Goal: Complete application form

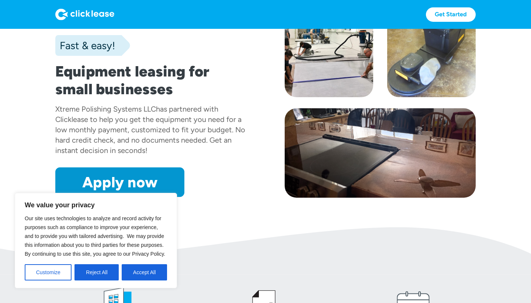
scroll to position [75, 0]
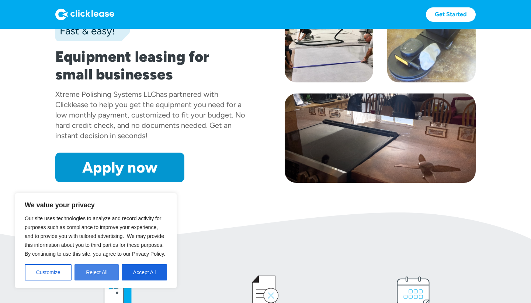
click at [95, 273] on button "Reject All" at bounding box center [97, 272] width 44 height 16
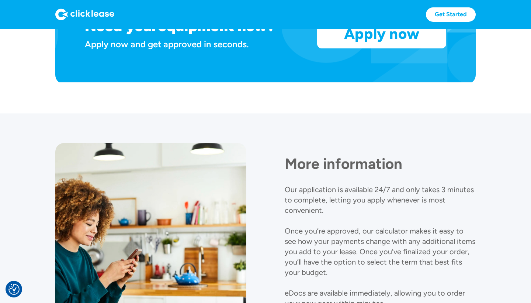
scroll to position [670, 0]
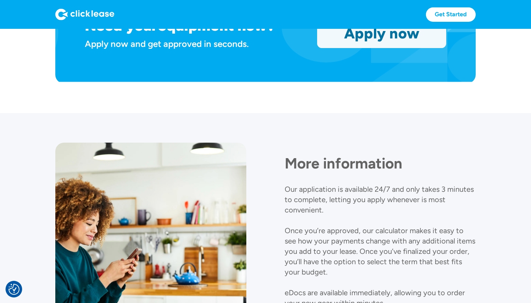
click at [387, 40] on link "Apply now" at bounding box center [382, 33] width 128 height 29
